Goal: Task Accomplishment & Management: Manage account settings

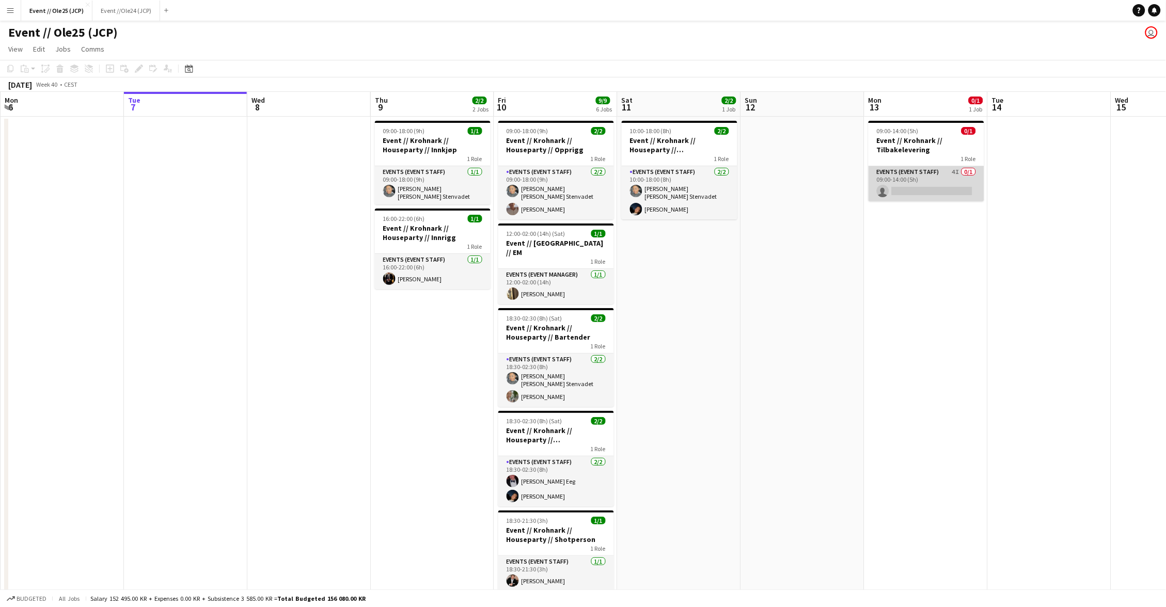
click at [933, 177] on app-card-role "Events (Event Staff) 4I 0/1 09:00-14:00 (5h) single-neutral-actions" at bounding box center [926, 183] width 116 height 35
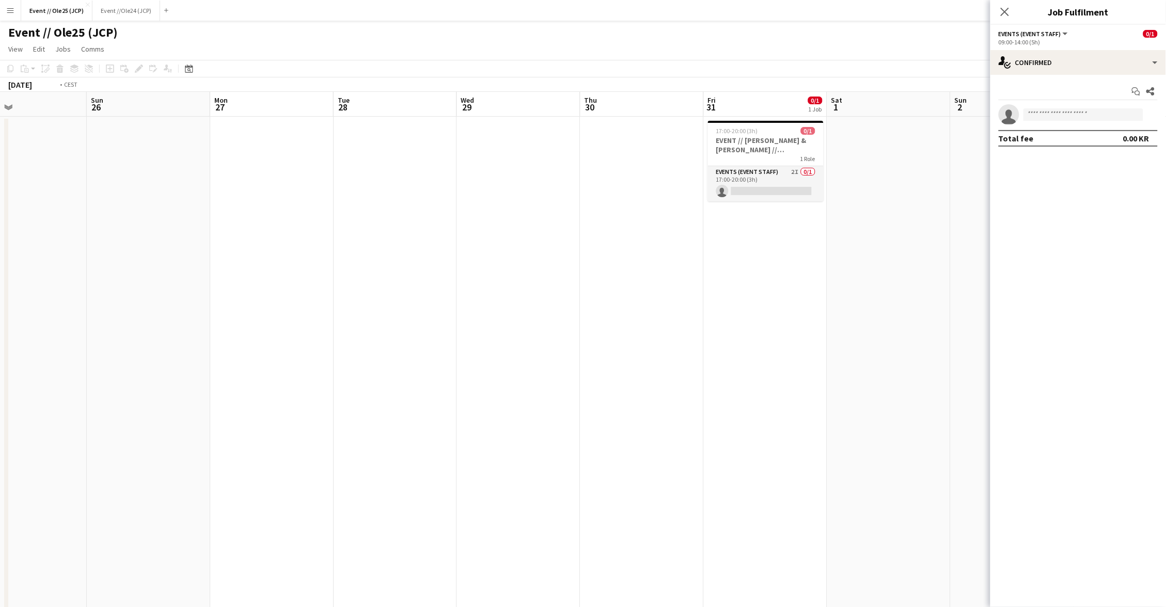
scroll to position [0, 329]
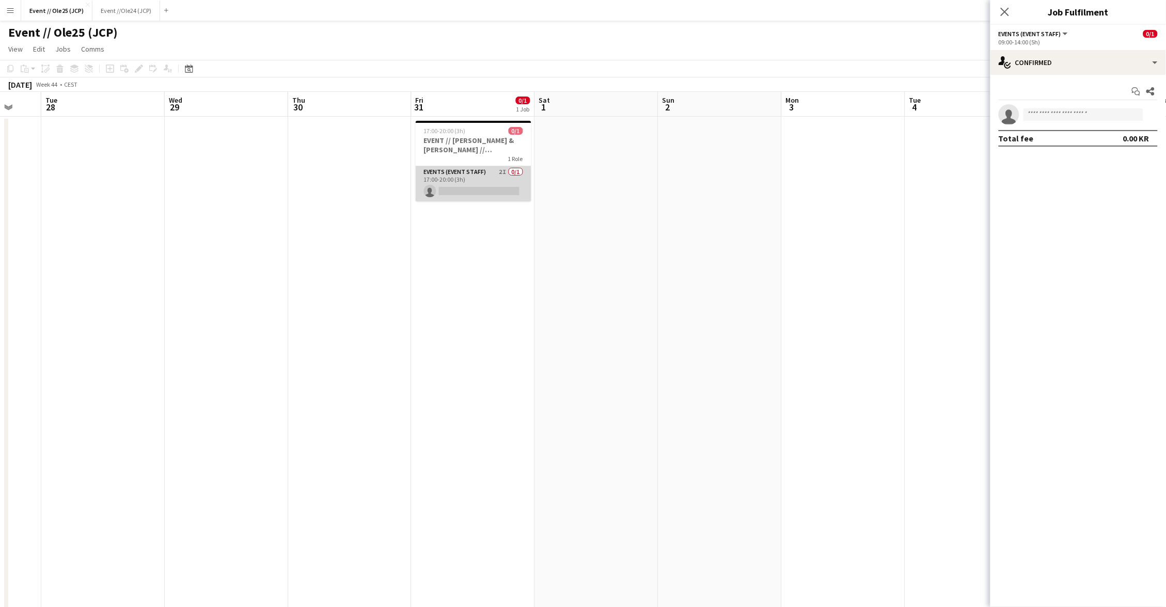
click at [482, 188] on app-card-role "Events (Event Staff) 2I 0/1 17:00-20:00 (3h) single-neutral-actions" at bounding box center [474, 183] width 116 height 35
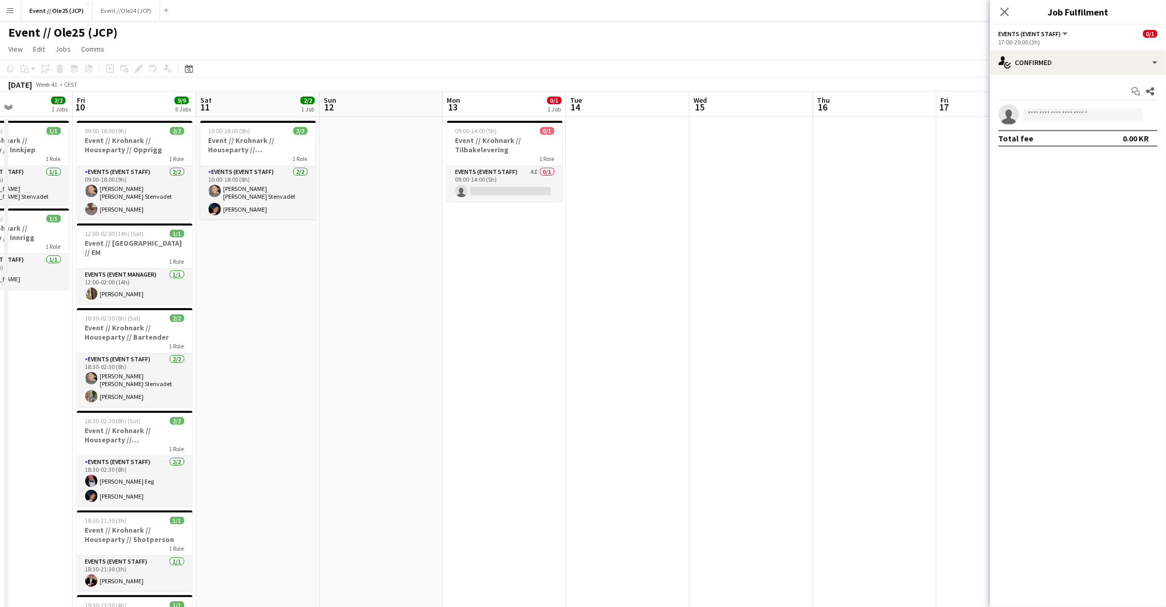
scroll to position [0, 230]
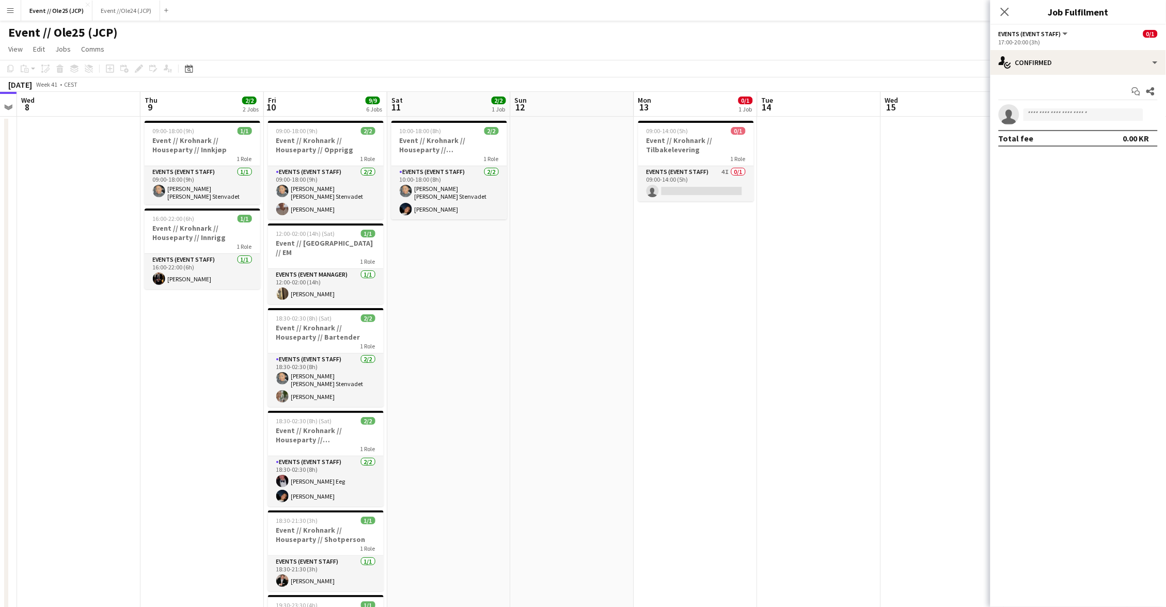
drag, startPoint x: 713, startPoint y: 180, endPoint x: 787, endPoint y: 174, distance: 74.6
click at [713, 180] on app-card-role "Events (Event Staff) 4I 0/1 09:00-14:00 (5h) single-neutral-actions" at bounding box center [696, 183] width 116 height 35
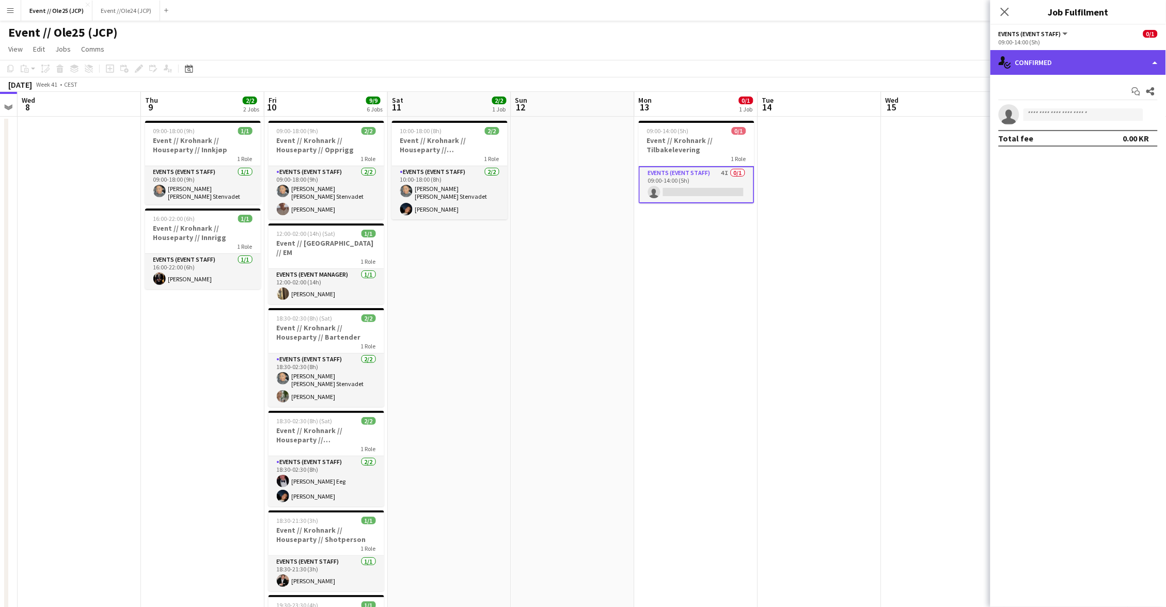
click at [1099, 68] on div "single-neutral-actions-check-2 Confirmed" at bounding box center [1078, 62] width 176 height 25
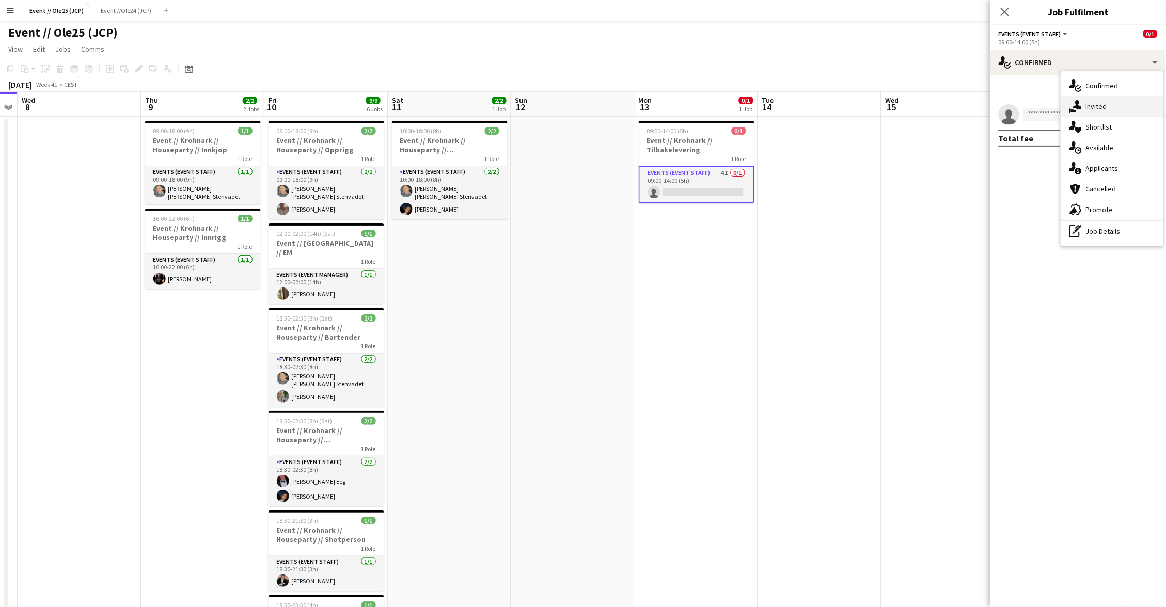
click at [1099, 110] on div "single-neutral-actions-share-1 Invited" at bounding box center [1112, 106] width 102 height 21
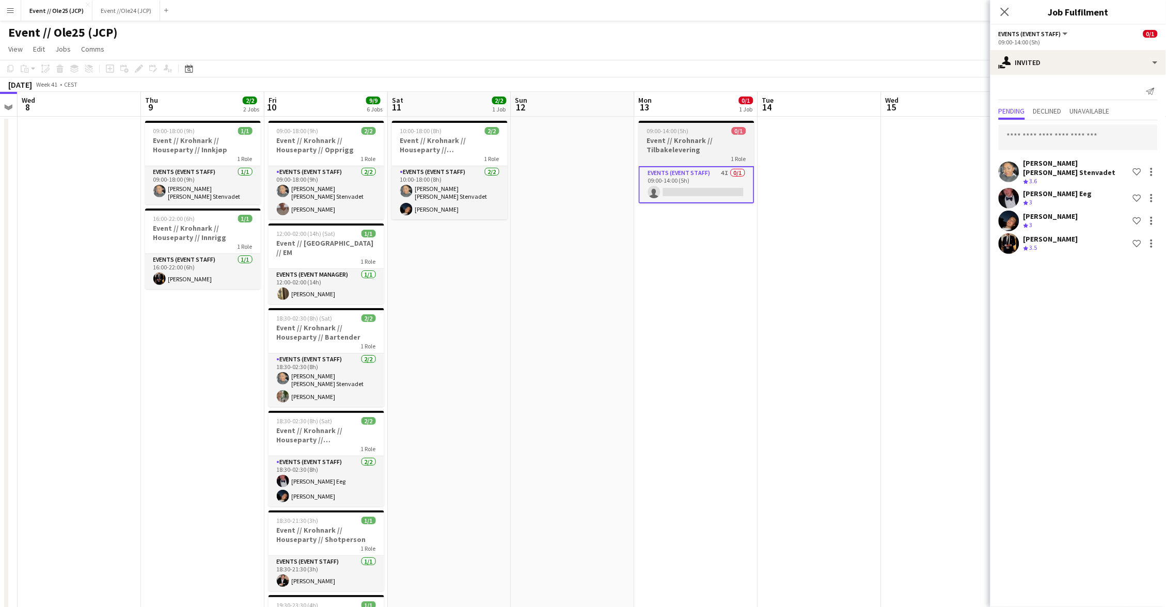
click at [707, 142] on h3 "Event // Krohnark // Tilbakelevering" at bounding box center [697, 145] width 116 height 19
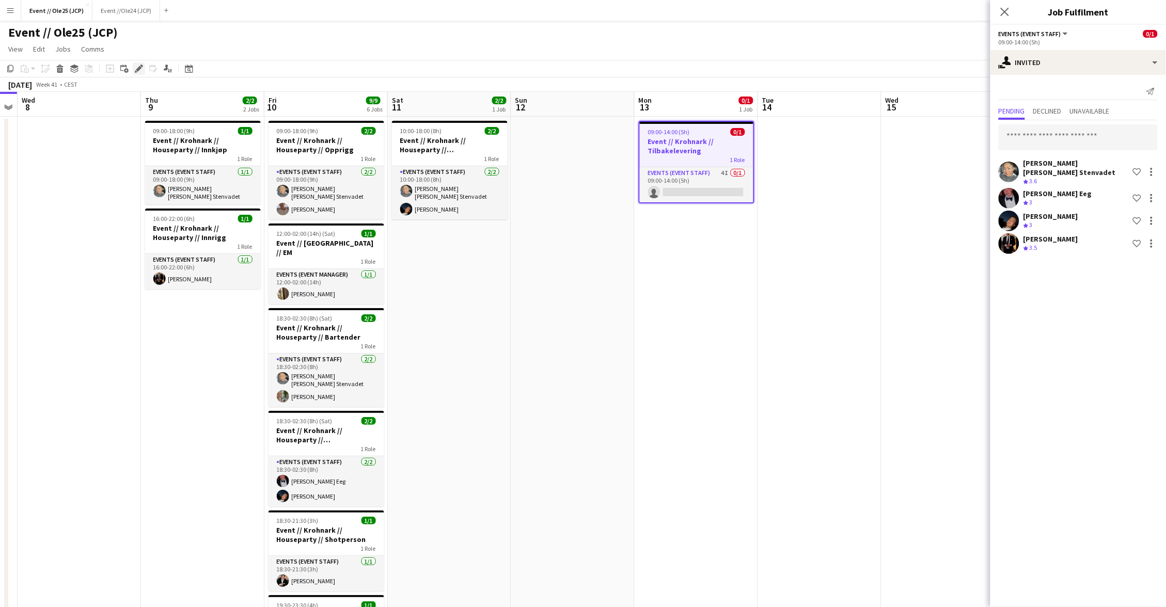
click at [139, 72] on icon "Edit" at bounding box center [139, 69] width 8 height 8
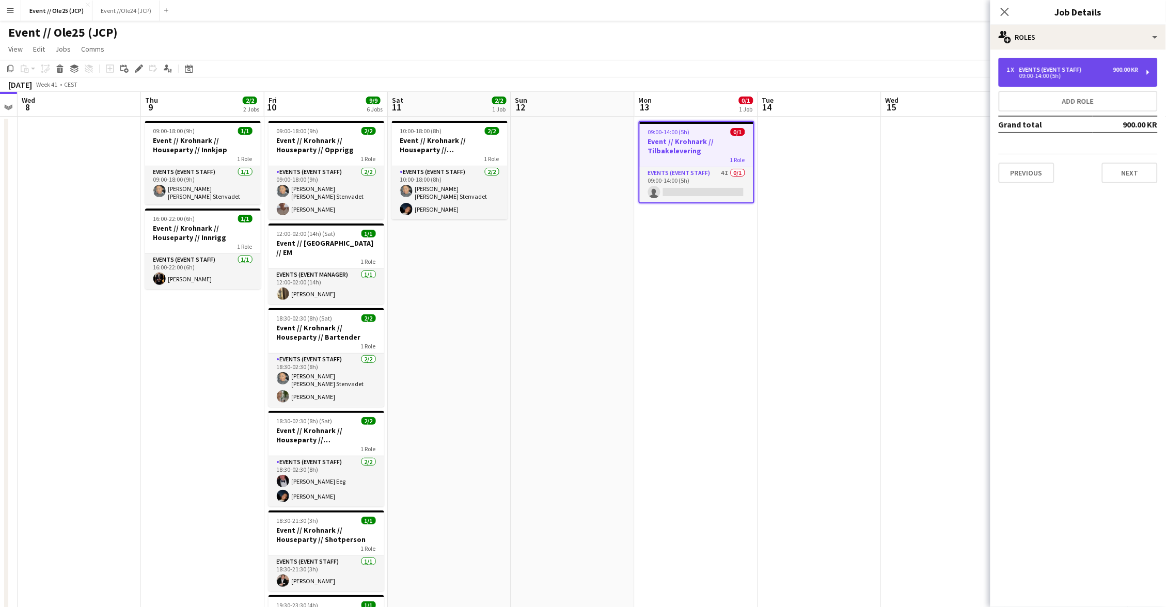
click at [1118, 71] on div "900.00 KR" at bounding box center [1125, 69] width 25 height 7
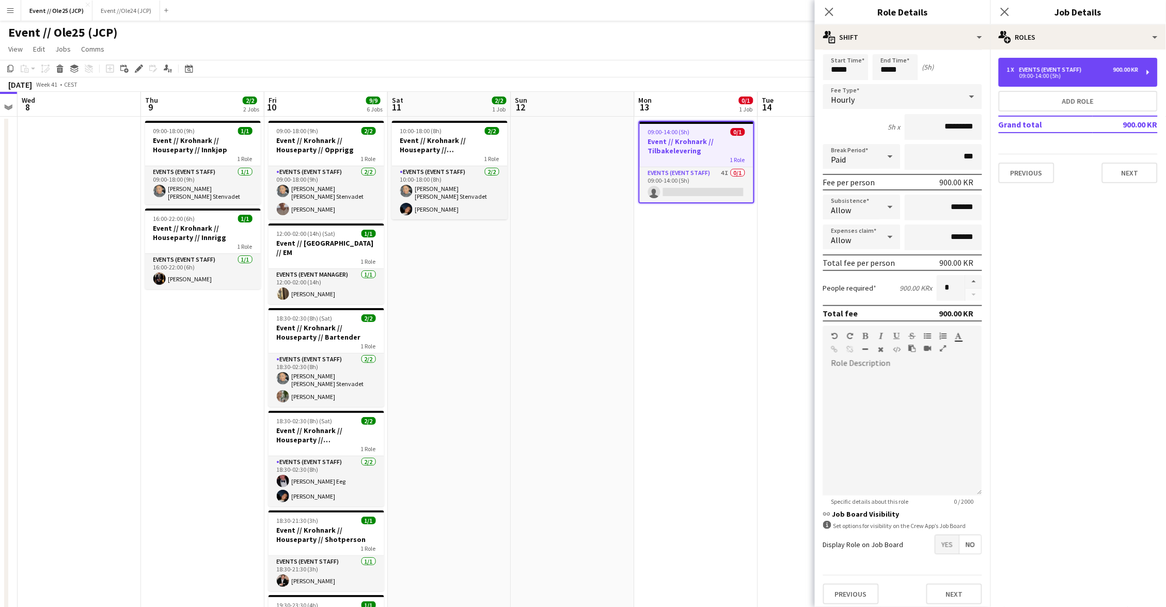
scroll to position [33, 0]
click at [945, 542] on span "Yes" at bounding box center [947, 545] width 24 height 19
click at [1072, 82] on div "1 x Events (Event Staff) 900.00 KR 09:00-14:00 (5h)" at bounding box center [1077, 72] width 159 height 29
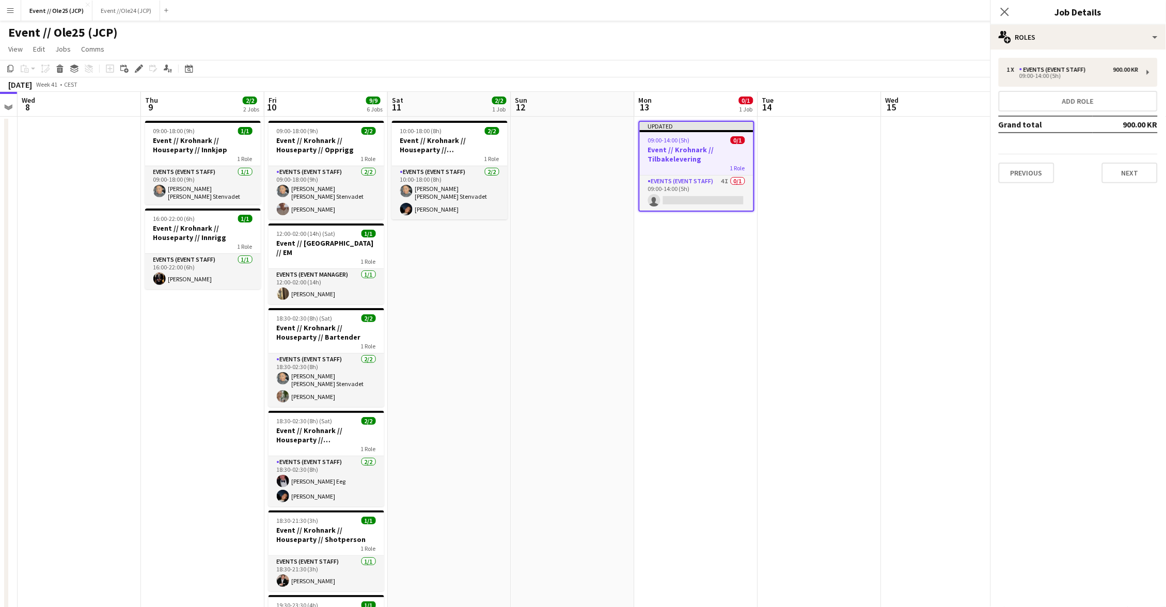
click at [837, 169] on app-date-cell at bounding box center [819, 406] width 123 height 578
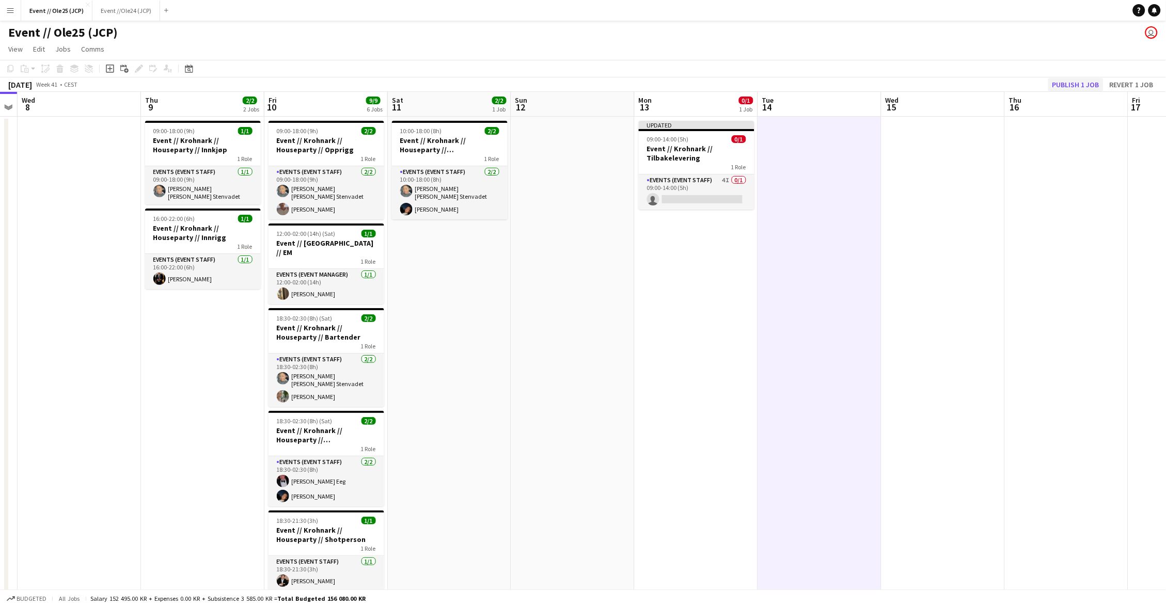
click at [1083, 81] on button "Publish 1 job" at bounding box center [1075, 84] width 55 height 13
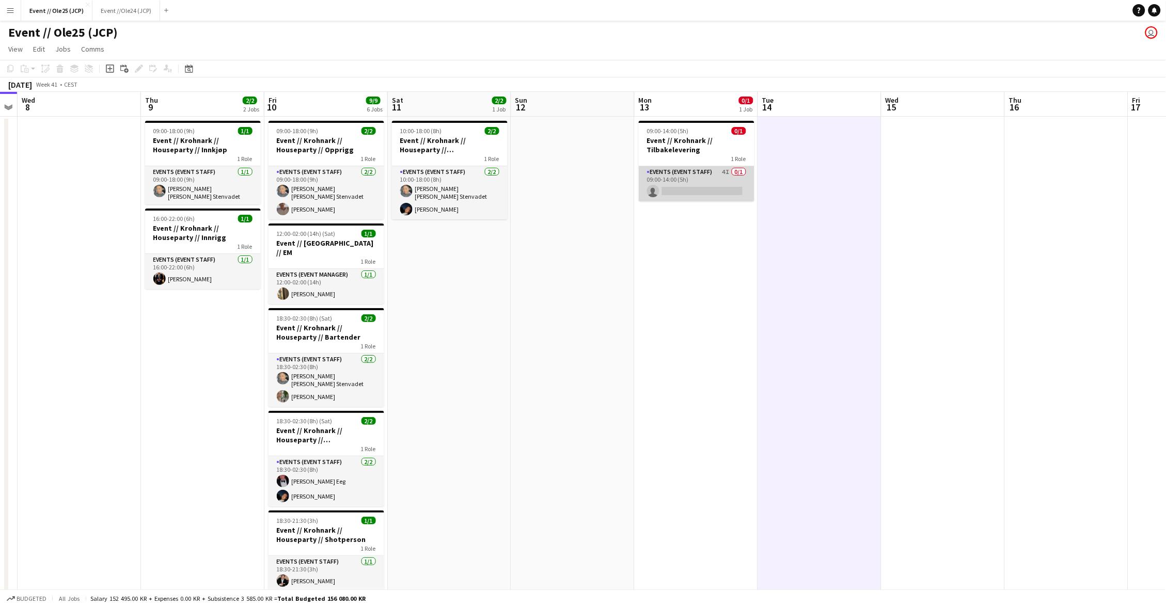
click at [695, 185] on app-card-role "Events (Event Staff) 4I 0/1 09:00-14:00 (5h) single-neutral-actions" at bounding box center [697, 183] width 116 height 35
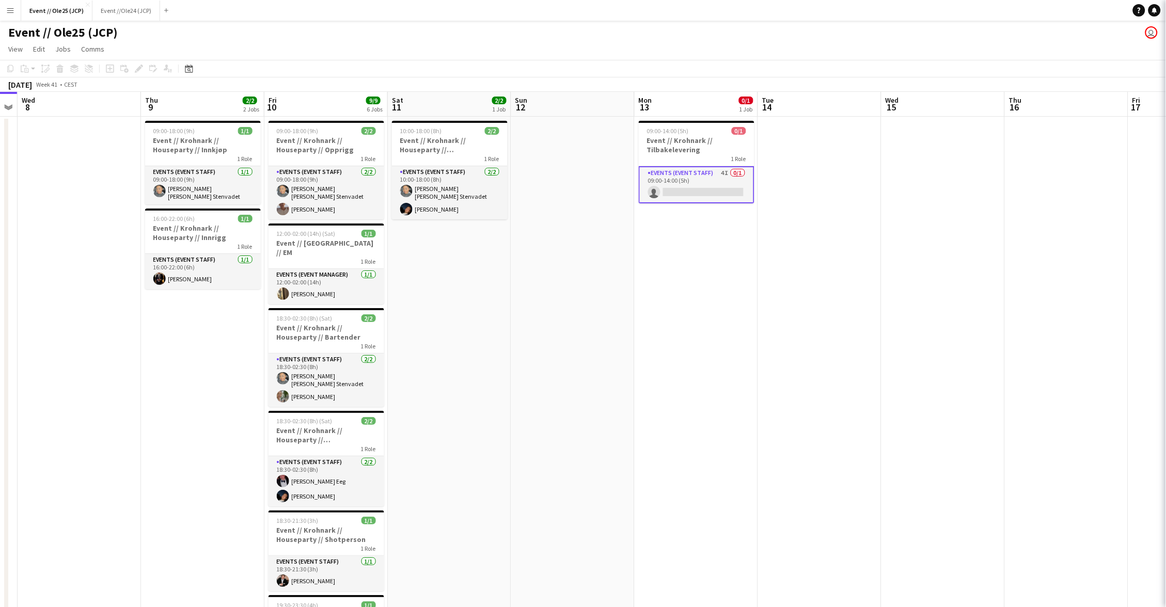
click at [844, 68] on app-toolbar "Copy Paste Paste Command V Paste with crew Command Shift V Paste linked Job [GE…" at bounding box center [583, 69] width 1166 height 18
